Goal: Information Seeking & Learning: Understand process/instructions

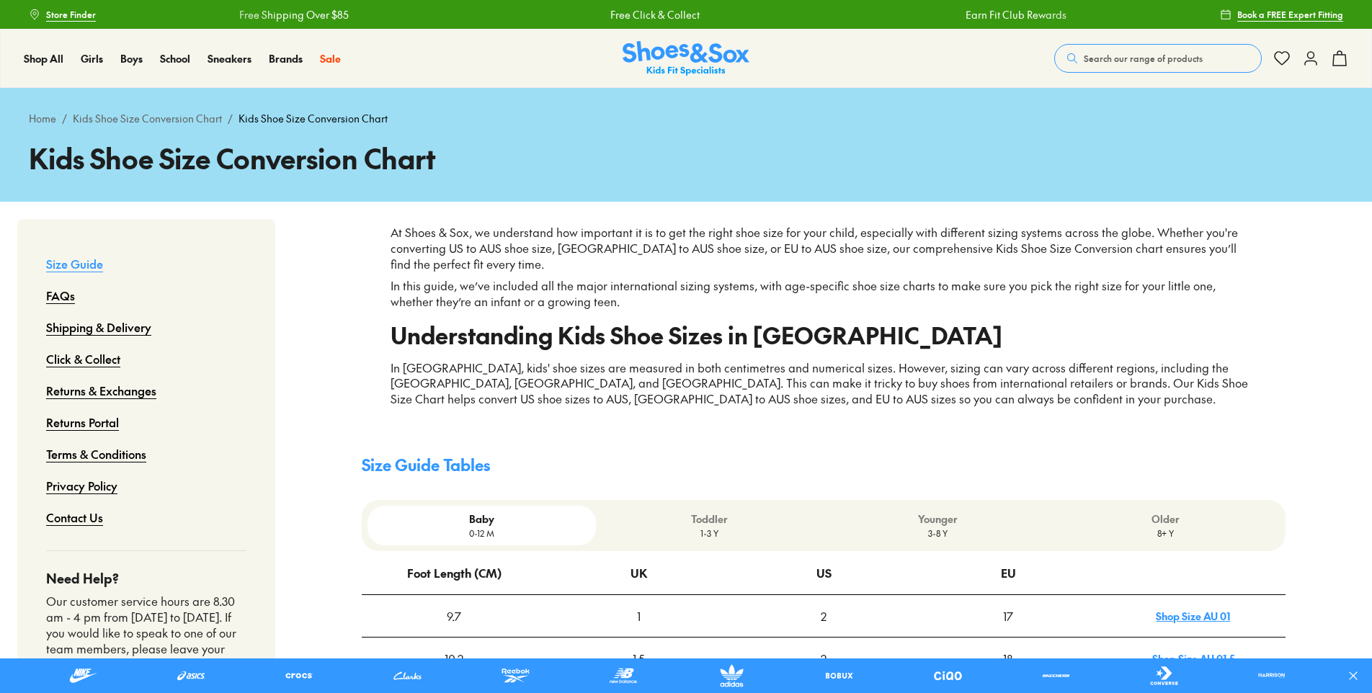
click at [949, 540] on div "Younger 3-8 Y" at bounding box center [937, 526] width 228 height 40
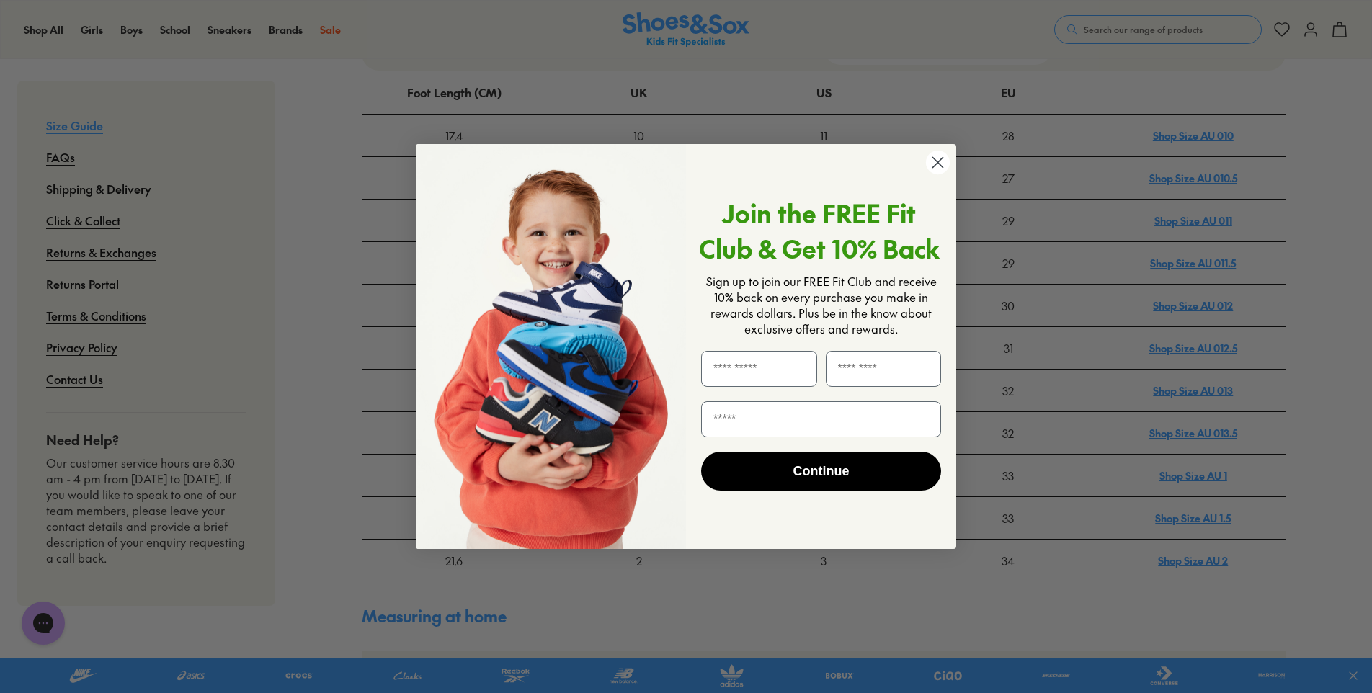
click at [934, 159] on icon "Close dialog" at bounding box center [938, 162] width 10 height 10
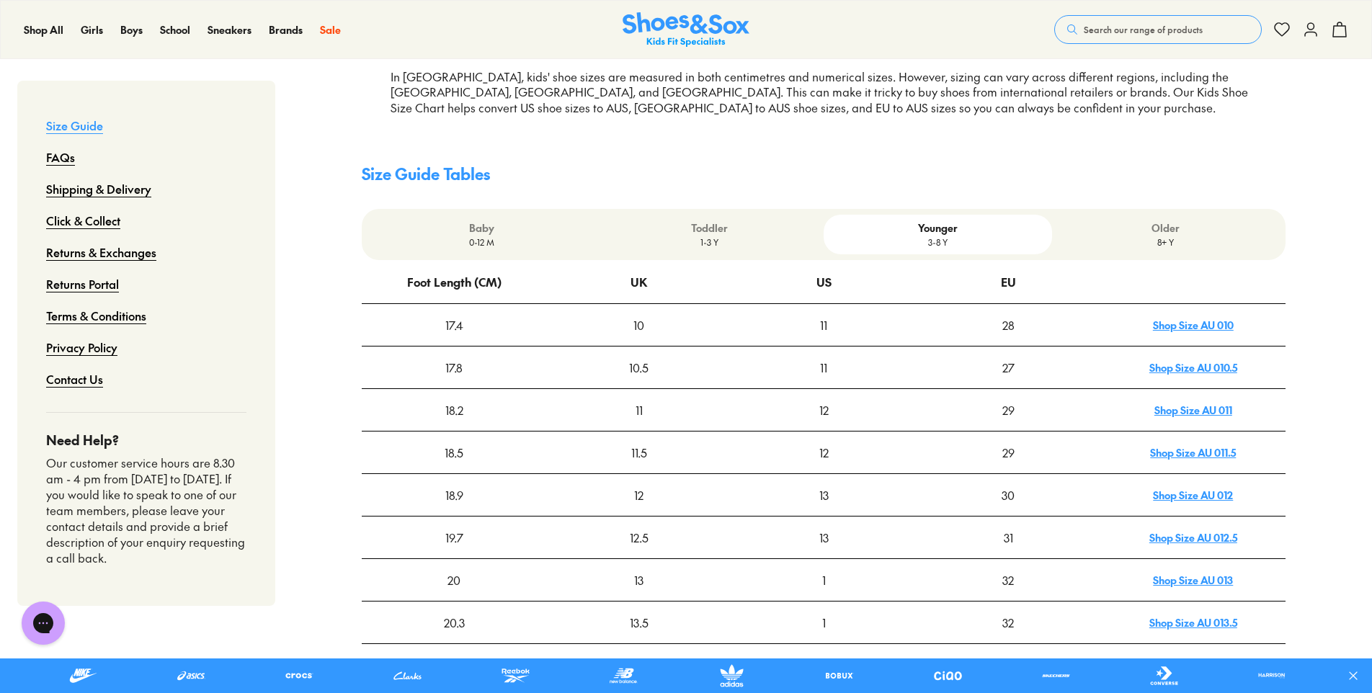
scroll to position [288, 0]
click at [1179, 231] on p "Older" at bounding box center [1165, 230] width 216 height 15
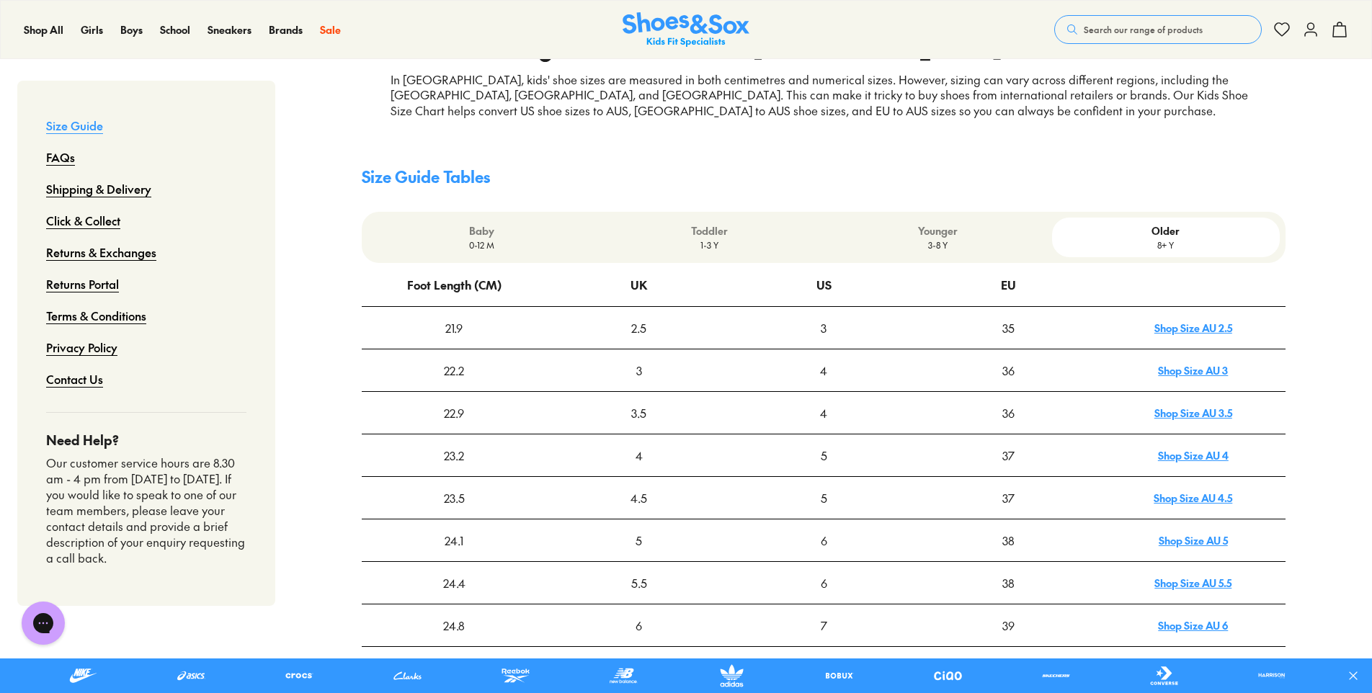
click at [950, 243] on p "3-8 Y" at bounding box center [937, 244] width 216 height 13
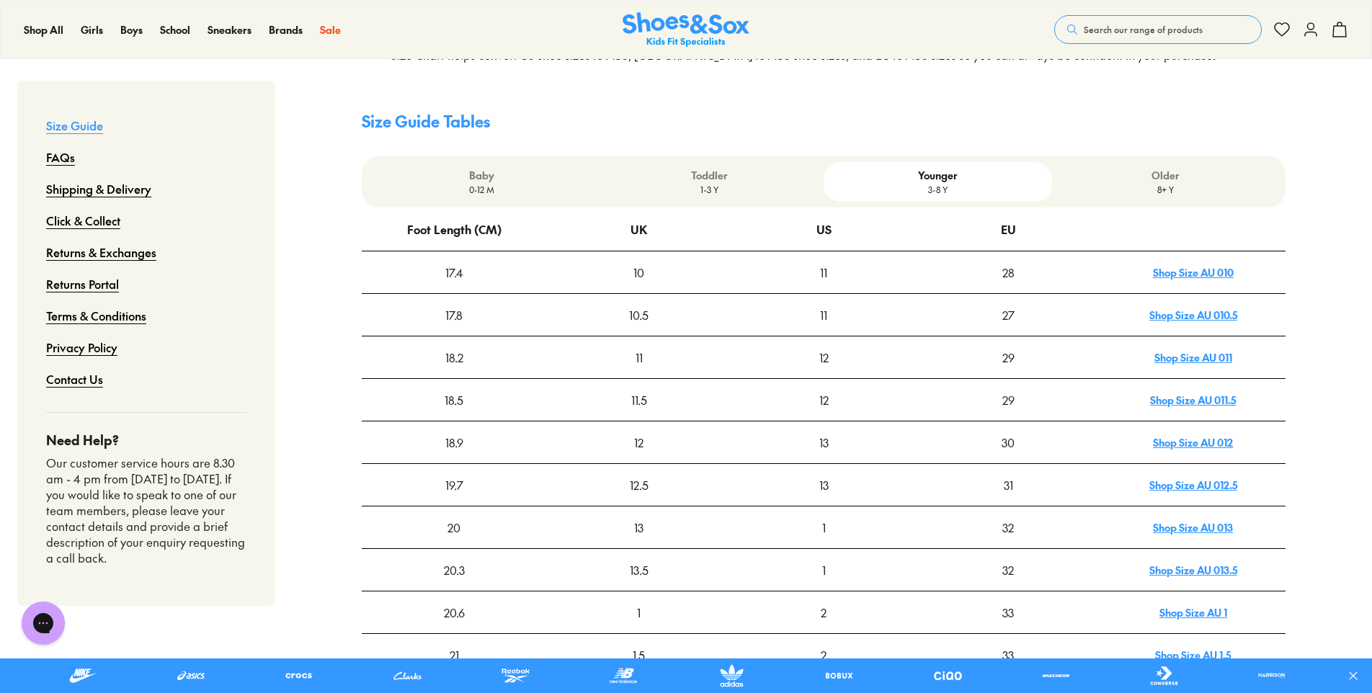
scroll to position [192, 0]
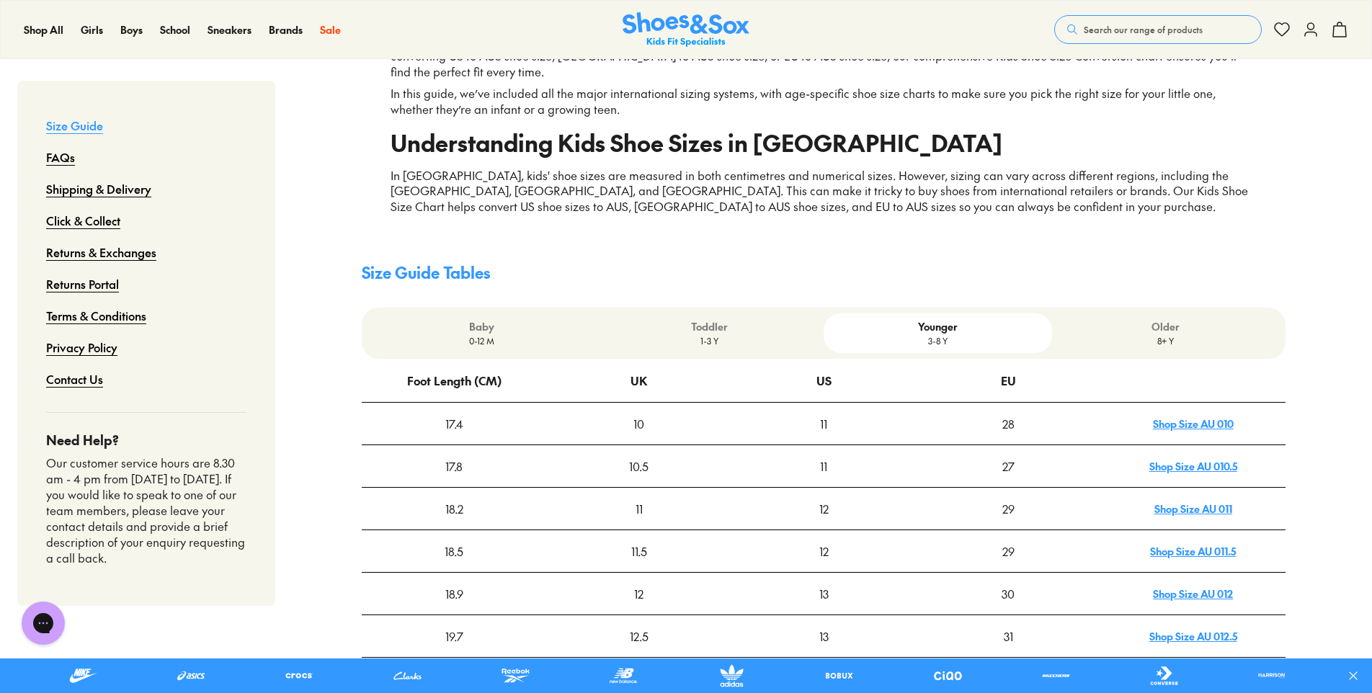
click at [720, 329] on p "Toddler" at bounding box center [710, 326] width 216 height 15
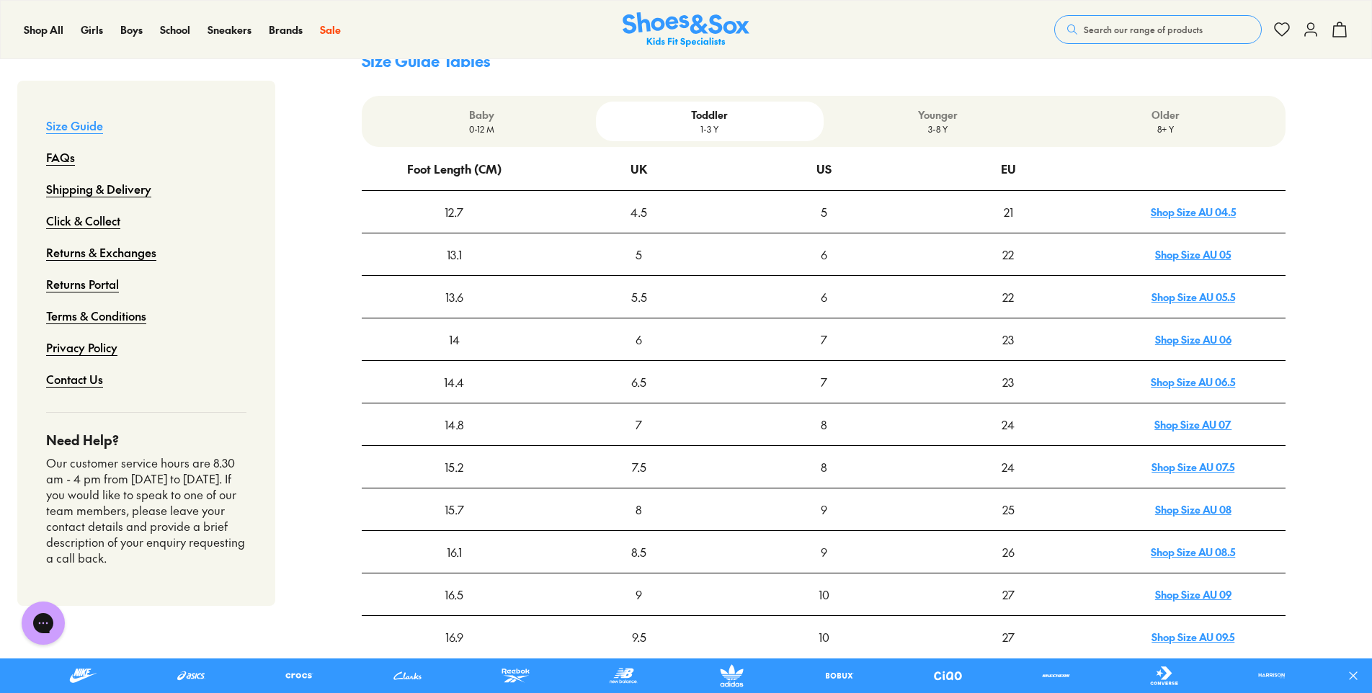
scroll to position [288, 0]
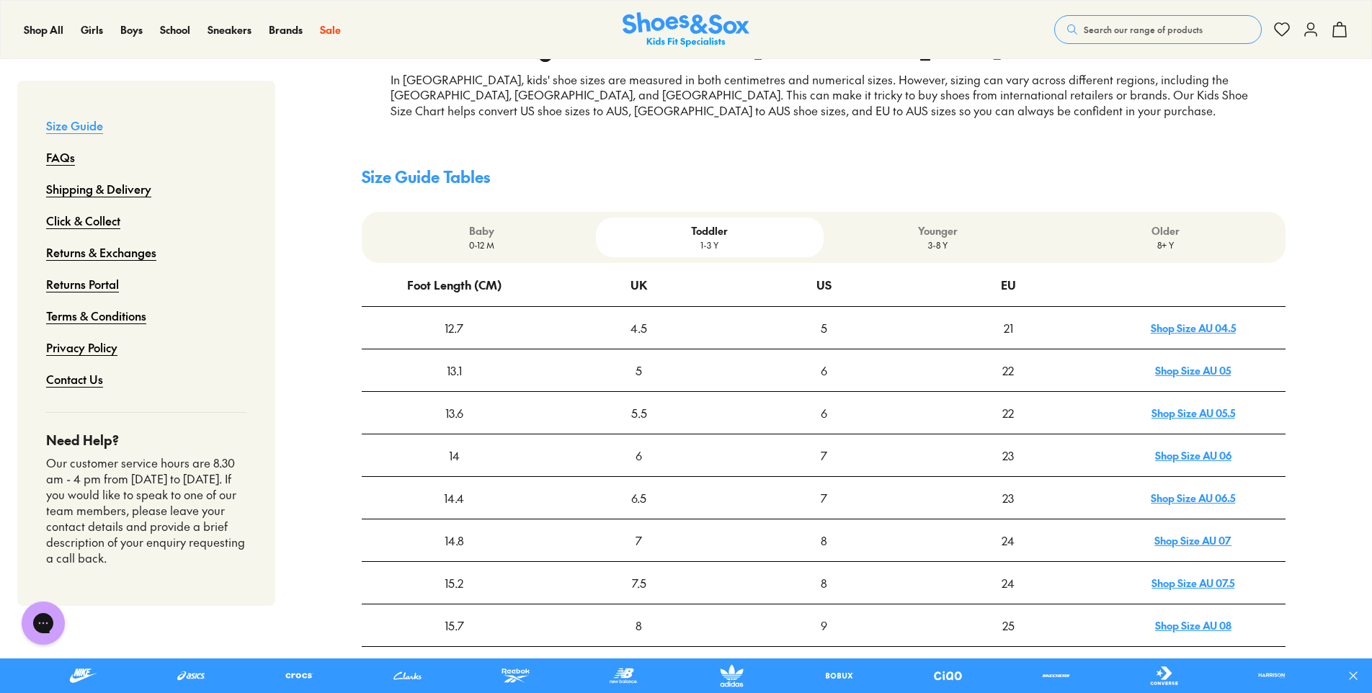
click at [519, 242] on p "0-12 M" at bounding box center [481, 244] width 216 height 13
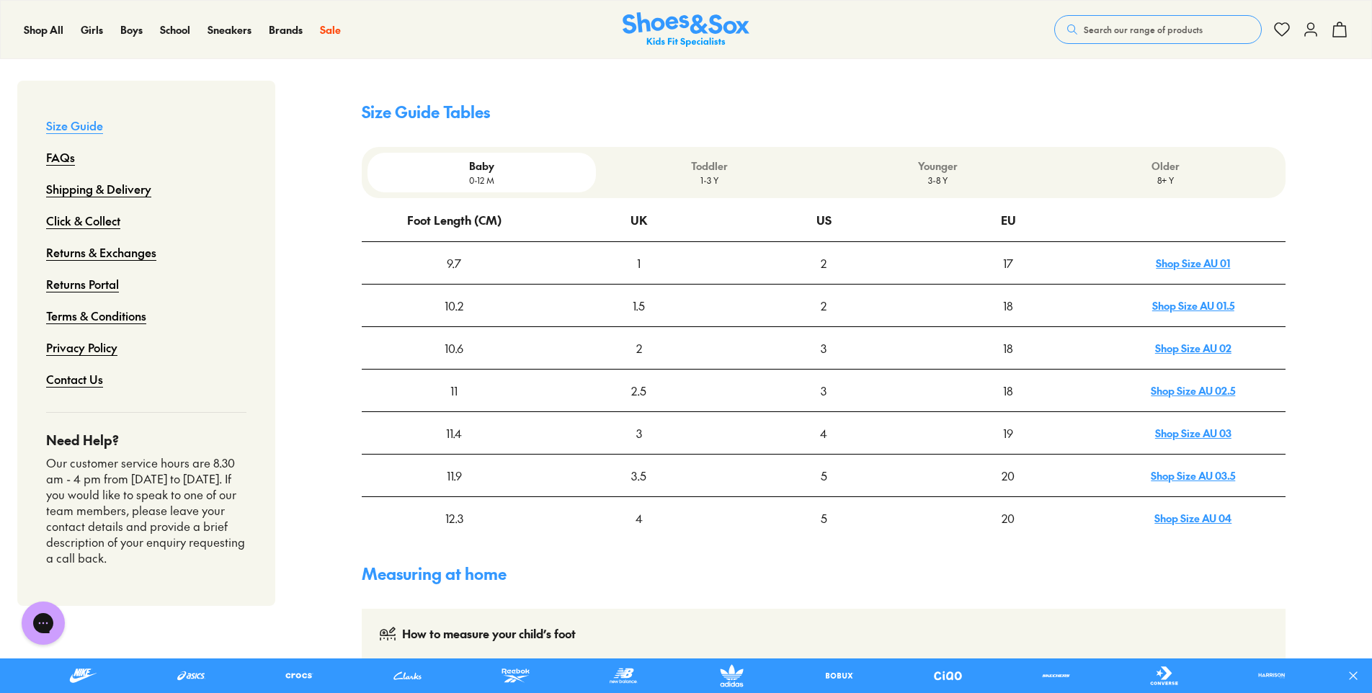
scroll to position [384, 0]
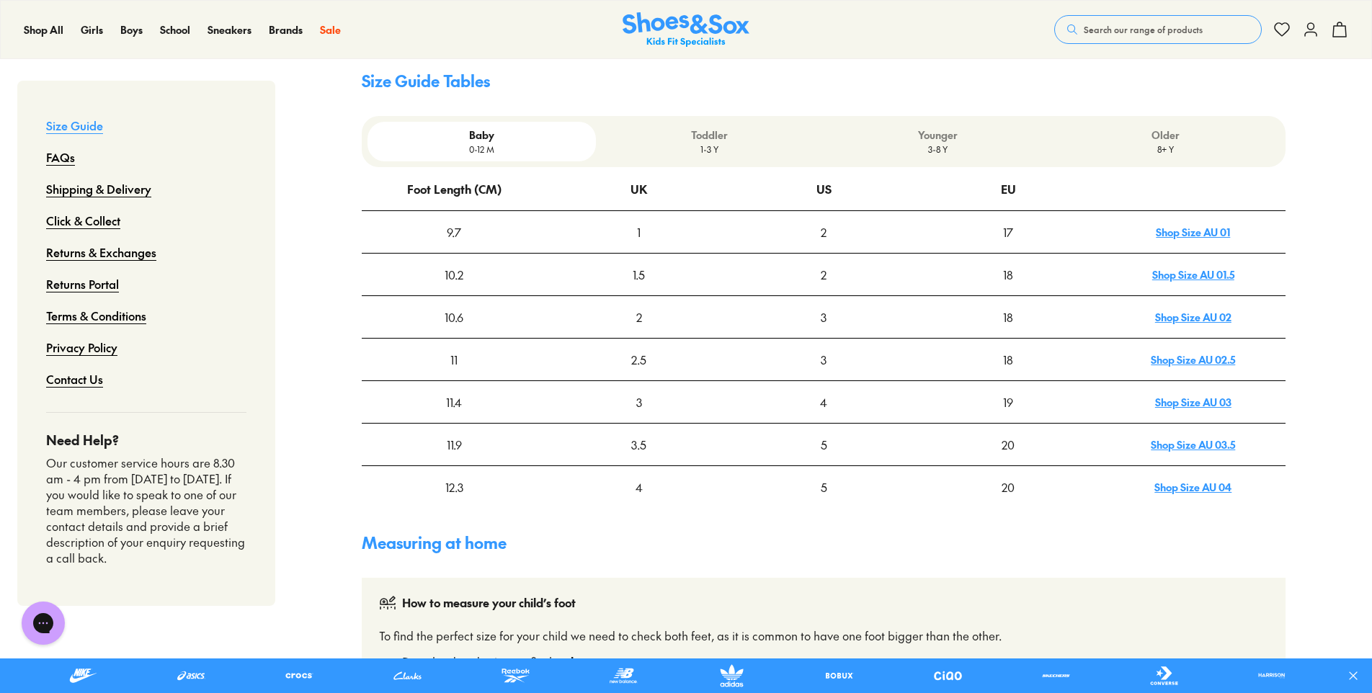
click at [687, 150] on p "1-3 Y" at bounding box center [710, 149] width 216 height 13
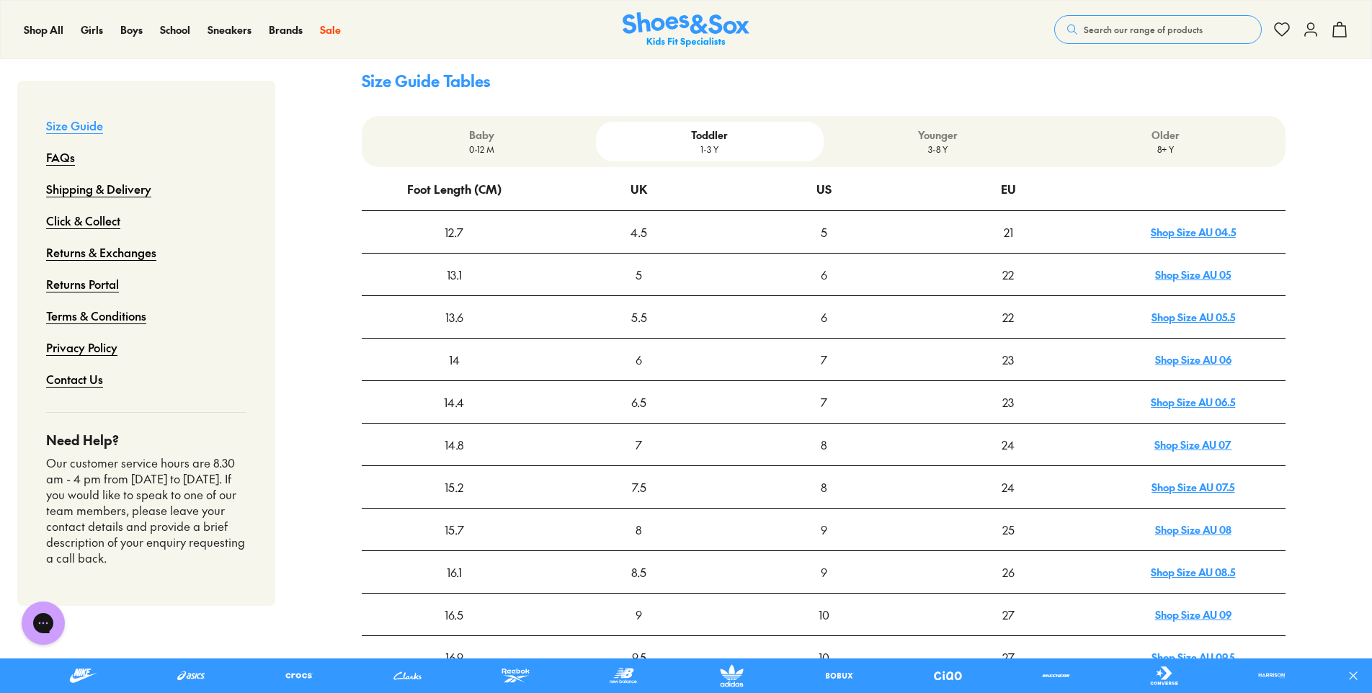
click at [945, 145] on p "3-8 Y" at bounding box center [937, 149] width 216 height 13
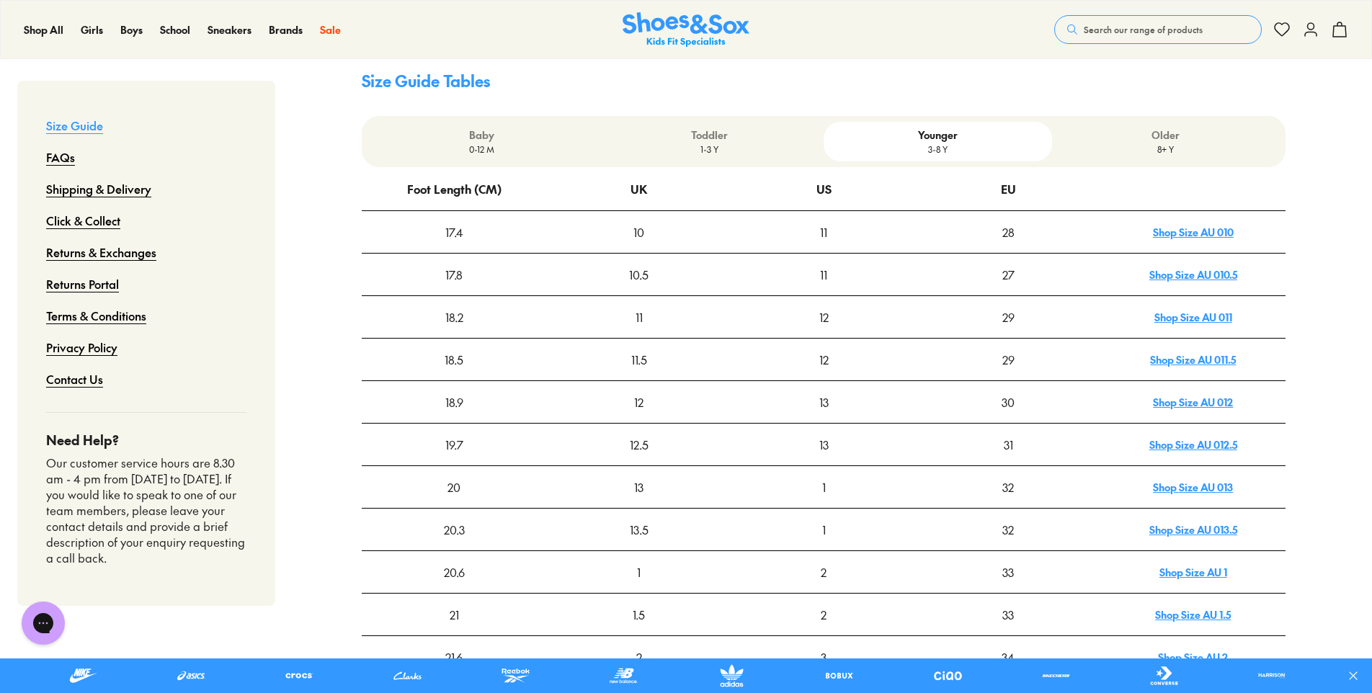
drag, startPoint x: 1135, startPoint y: 142, endPoint x: 1143, endPoint y: 157, distance: 17.1
click at [1139, 143] on p "Older" at bounding box center [1165, 135] width 216 height 15
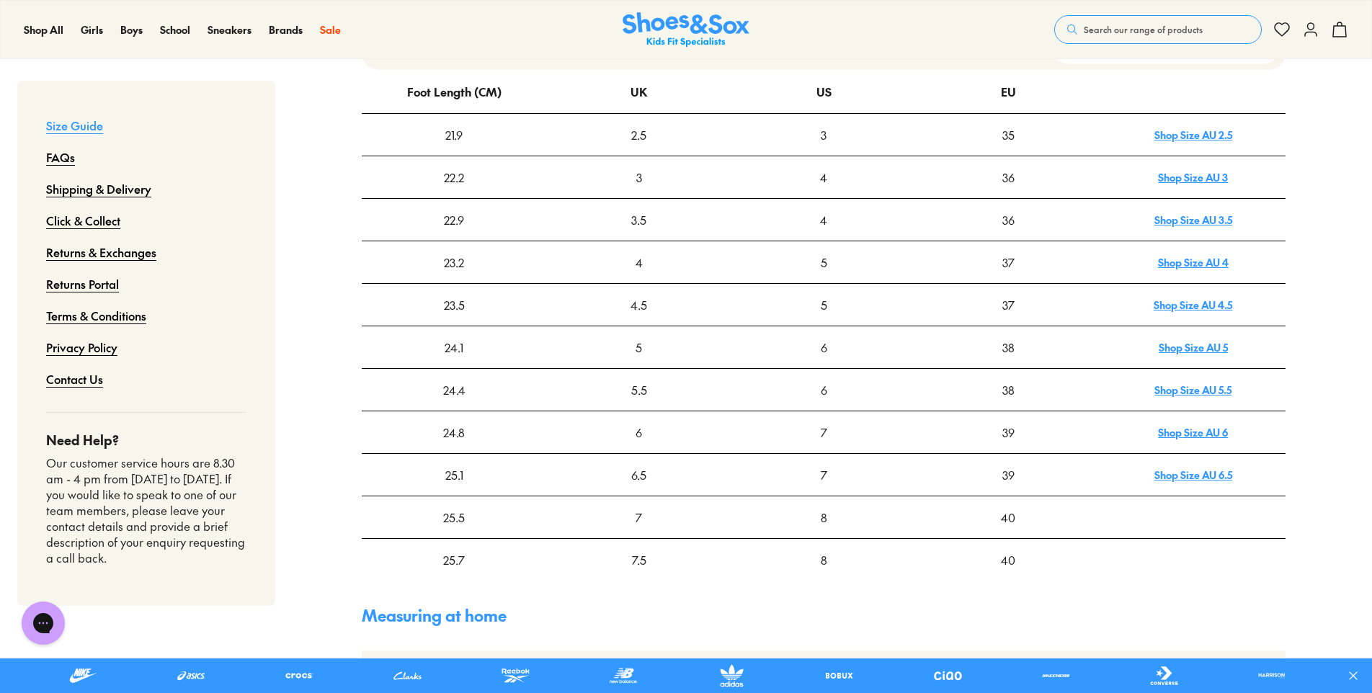
scroll to position [480, 0]
